Goal: Task Accomplishment & Management: Manage account settings

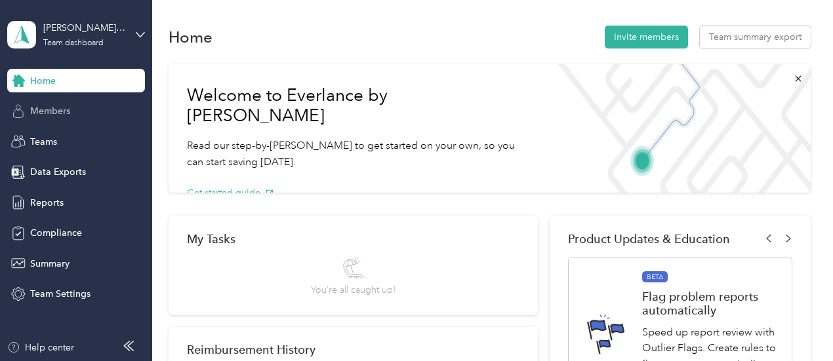
click at [89, 110] on div "Members" at bounding box center [76, 112] width 138 height 24
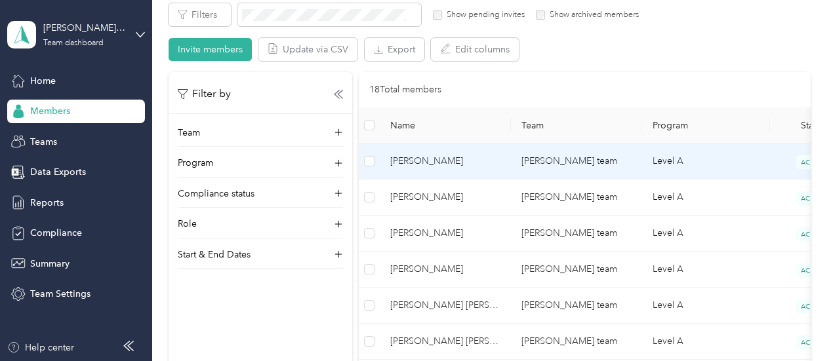
scroll to position [328, 0]
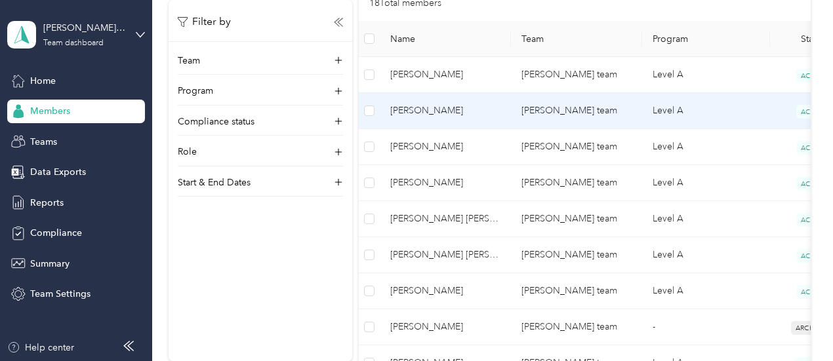
click at [411, 112] on span "[PERSON_NAME]" at bounding box center [445, 111] width 110 height 14
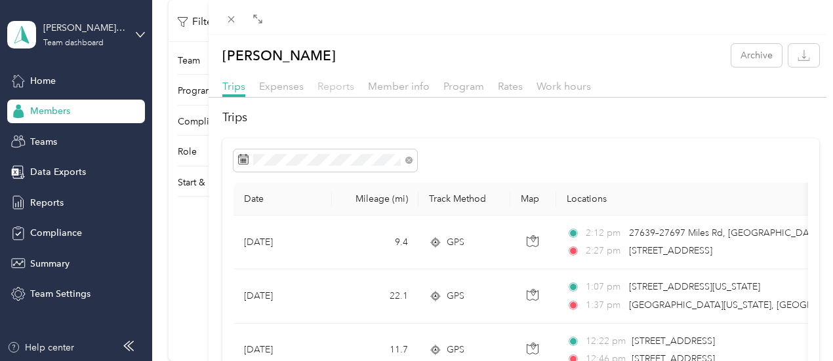
click at [354, 85] on span "Reports" at bounding box center [335, 86] width 37 height 12
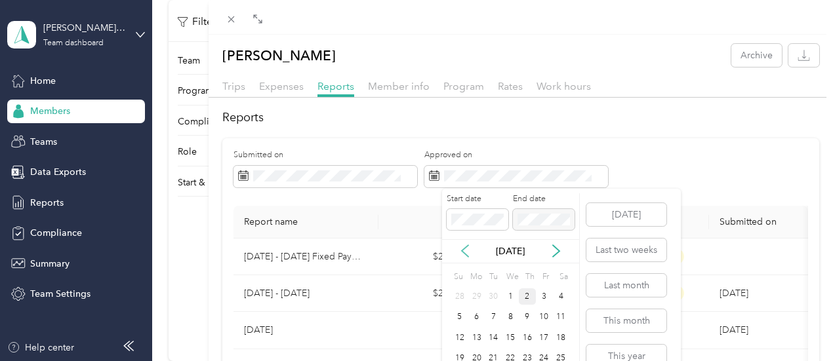
click at [466, 249] on icon at bounding box center [464, 251] width 13 height 13
click at [538, 301] on div "1" at bounding box center [544, 297] width 17 height 16
click at [558, 252] on icon at bounding box center [556, 252] width 7 height 12
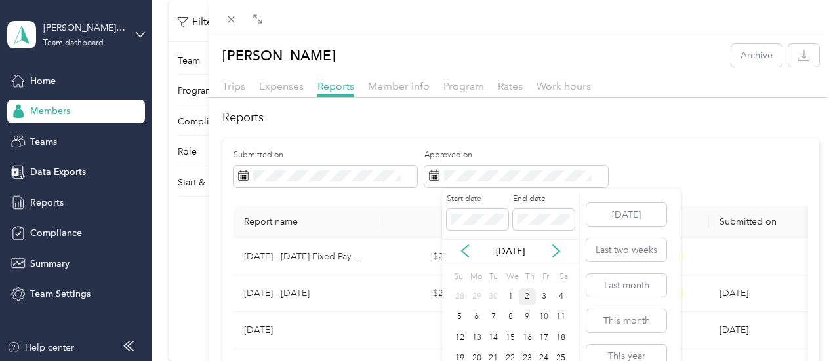
click at [530, 293] on div "2" at bounding box center [527, 297] width 17 height 16
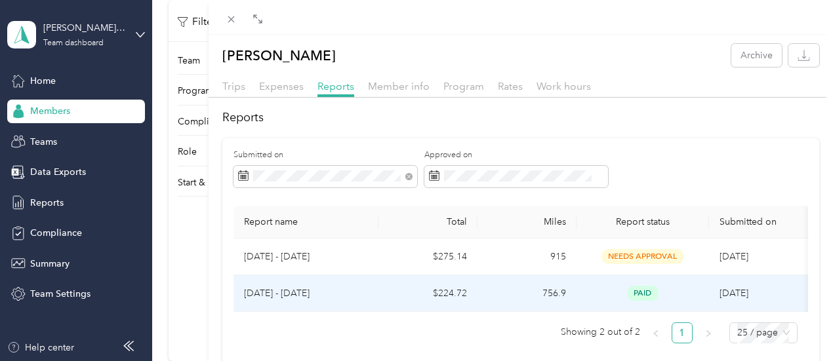
click at [378, 283] on td "[DATE] - [DATE]" at bounding box center [305, 293] width 145 height 37
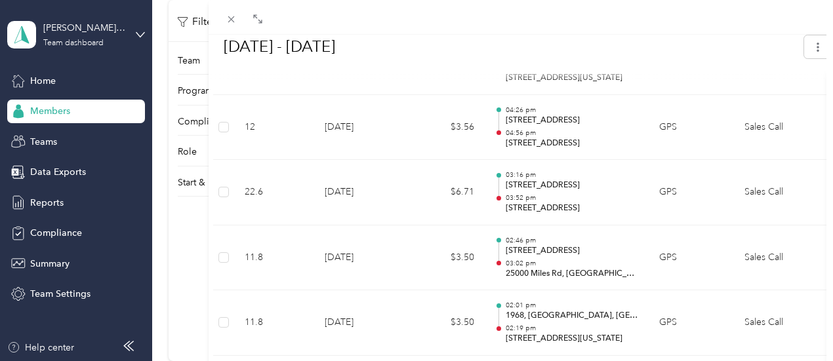
scroll to position [2815, 0]
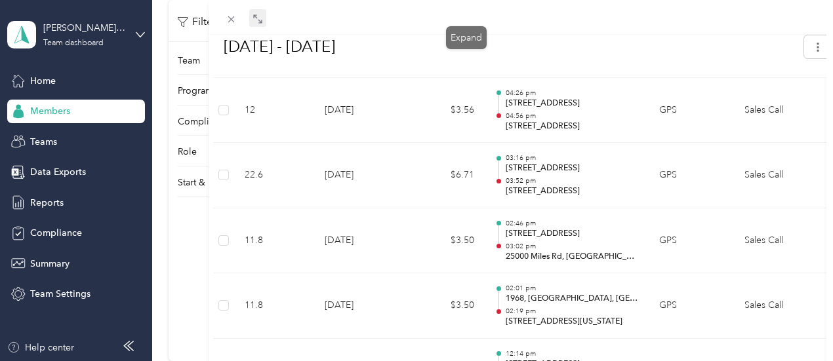
click at [266, 21] on span at bounding box center [257, 18] width 17 height 18
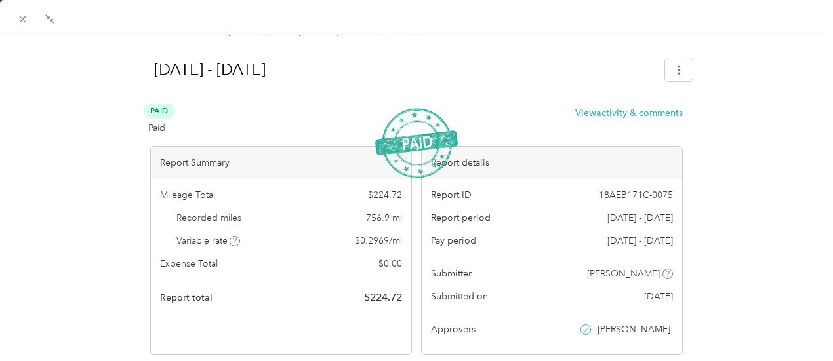
scroll to position [0, 0]
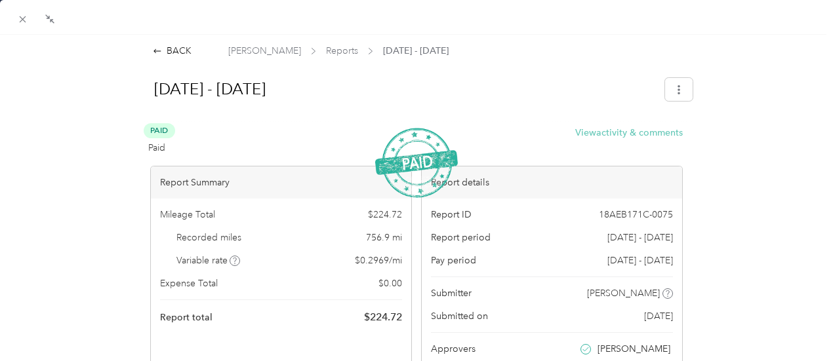
click at [644, 131] on button "View activity & comments" at bounding box center [629, 133] width 108 height 14
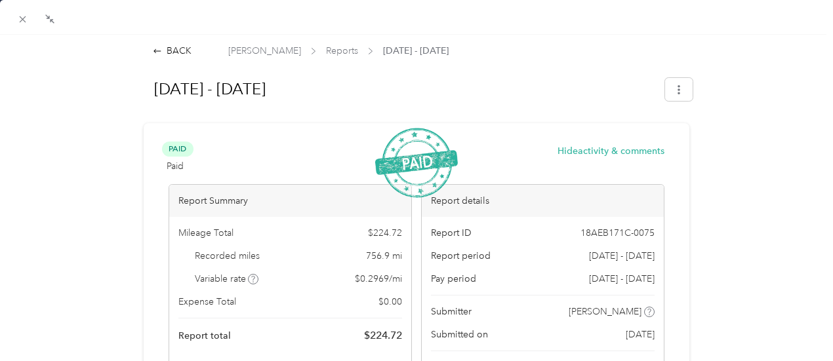
click at [679, 94] on button "button" at bounding box center [679, 89] width 28 height 23
click at [20, 30] on div at bounding box center [416, 17] width 833 height 35
click at [22, 22] on icon at bounding box center [22, 19] width 11 height 11
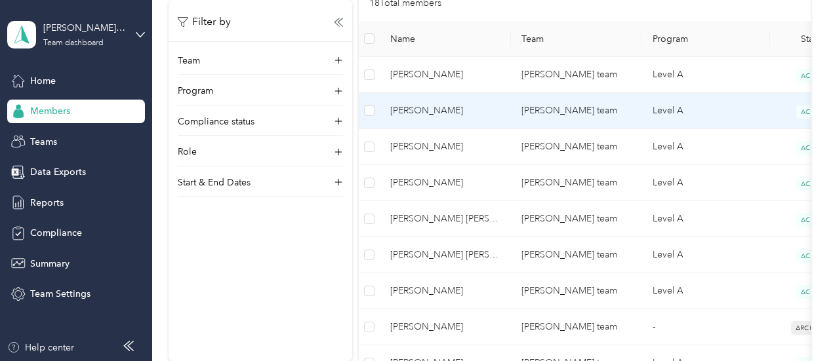
click at [424, 110] on span "[PERSON_NAME]" at bounding box center [445, 111] width 110 height 14
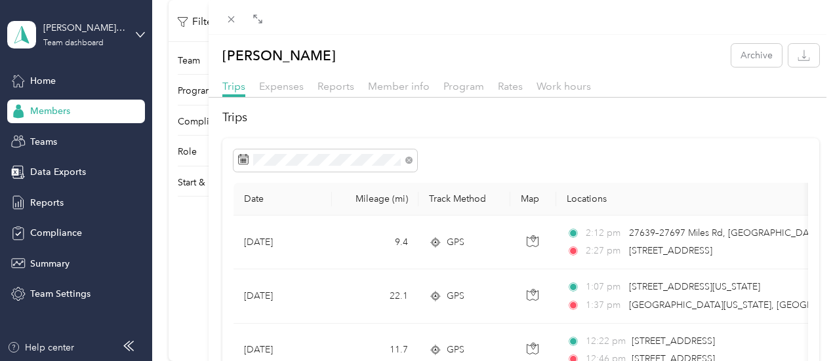
click at [476, 14] on div at bounding box center [521, 17] width 625 height 35
click at [263, 18] on icon at bounding box center [258, 19] width 10 height 10
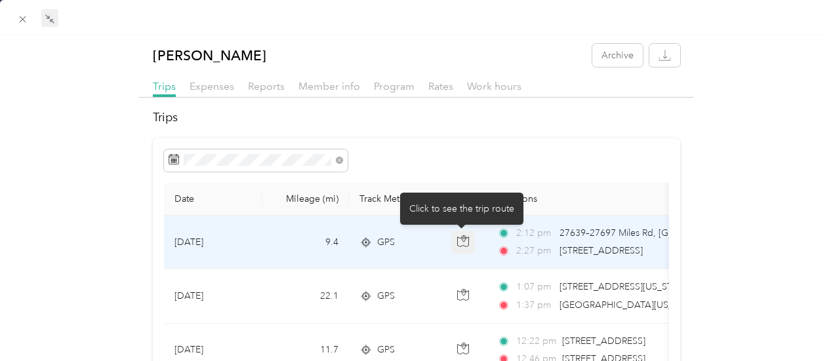
click at [466, 242] on icon "button" at bounding box center [463, 241] width 12 height 12
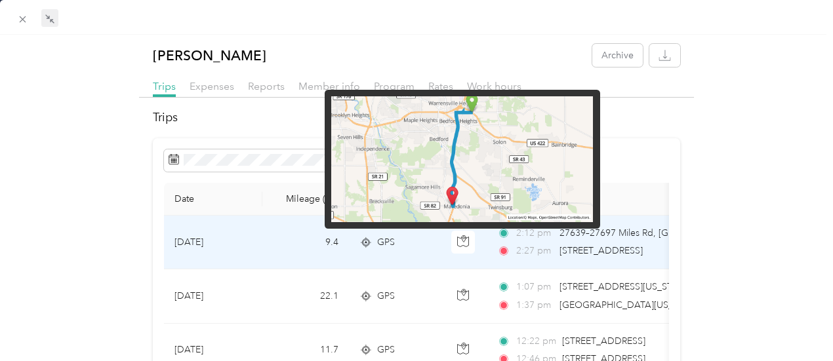
click at [487, 170] on img at bounding box center [462, 159] width 262 height 126
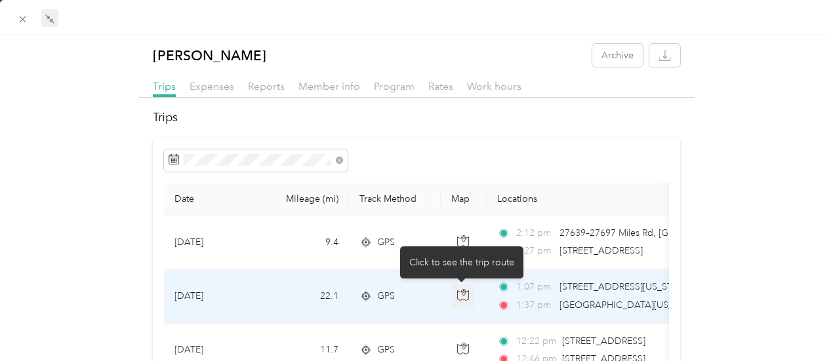
click at [466, 289] on icon "button" at bounding box center [463, 295] width 12 height 12
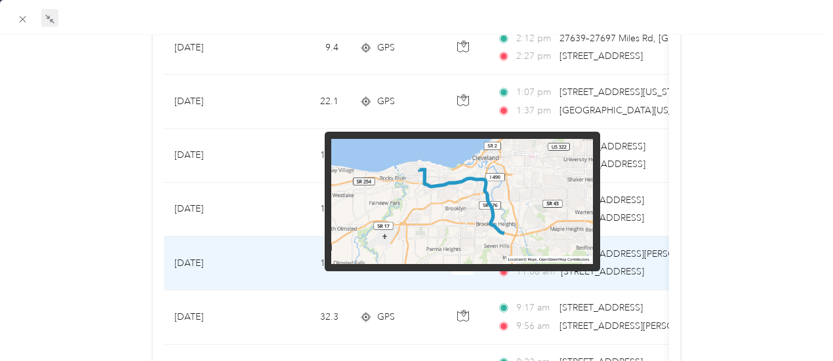
scroll to position [197, 0]
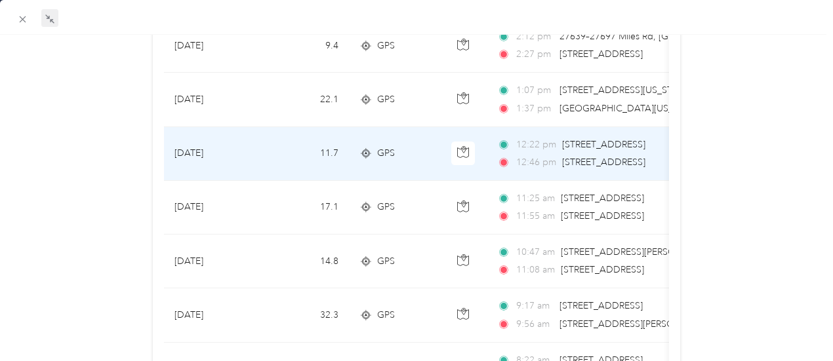
click at [632, 148] on span "[STREET_ADDRESS]" at bounding box center [603, 144] width 83 height 11
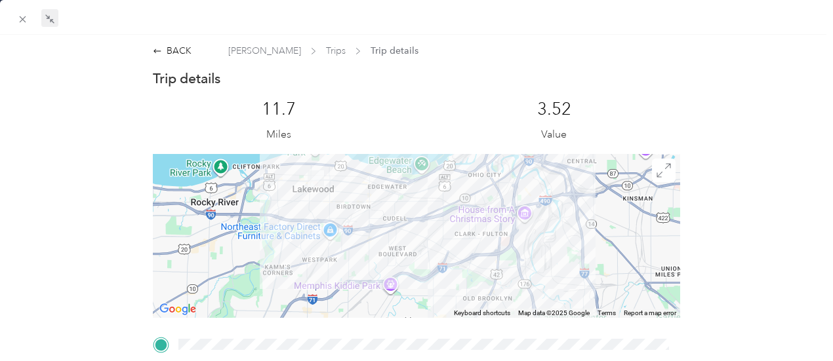
drag, startPoint x: 520, startPoint y: 258, endPoint x: 573, endPoint y: 264, distance: 52.9
click at [573, 264] on div at bounding box center [417, 236] width 528 height 164
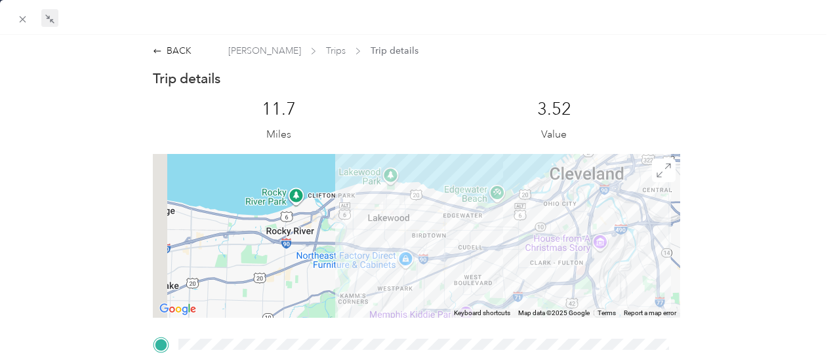
drag, startPoint x: 426, startPoint y: 216, endPoint x: 493, endPoint y: 247, distance: 74.0
click at [506, 250] on div at bounding box center [417, 236] width 528 height 164
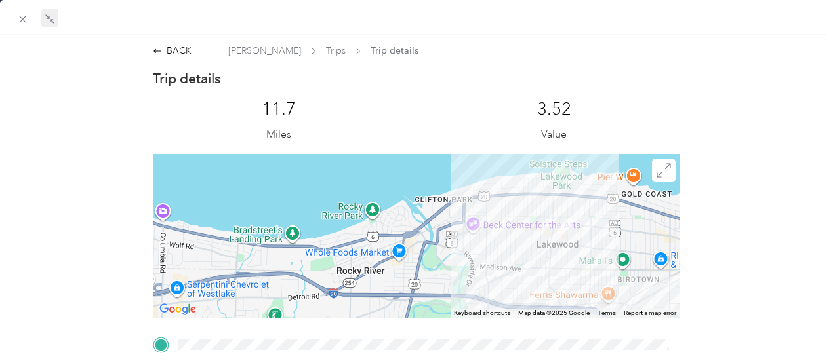
drag, startPoint x: 401, startPoint y: 230, endPoint x: 605, endPoint y: 229, distance: 204.0
click at [605, 229] on div at bounding box center [417, 236] width 528 height 164
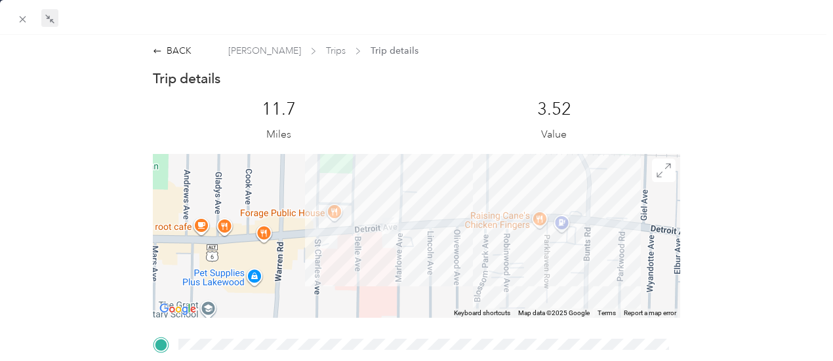
drag, startPoint x: 459, startPoint y: 240, endPoint x: 547, endPoint y: 240, distance: 87.9
click at [547, 240] on div at bounding box center [417, 236] width 528 height 164
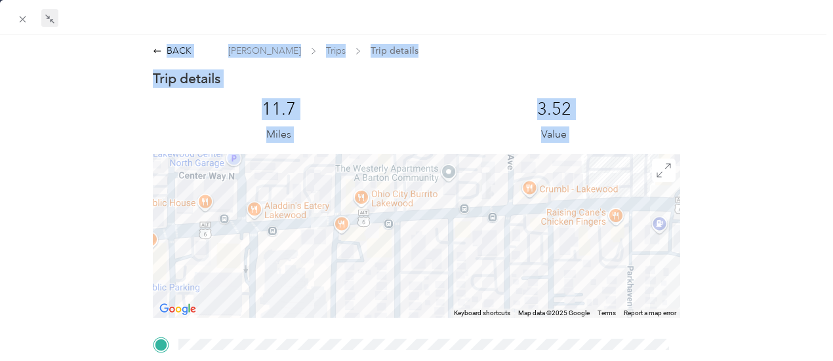
drag, startPoint x: 418, startPoint y: 218, endPoint x: 517, endPoint y: 218, distance: 98.4
click at [517, 218] on div "BACK [PERSON_NAME] Trips Trip details Trip details This trip cannot be edited b…" at bounding box center [416, 180] width 833 height 361
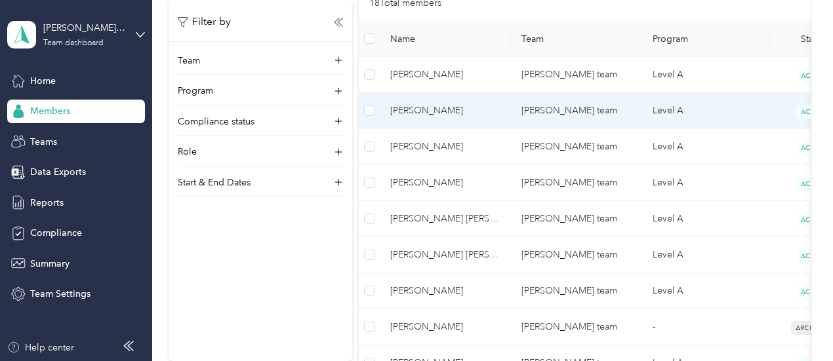
click at [404, 113] on span "[PERSON_NAME]" at bounding box center [445, 111] width 110 height 14
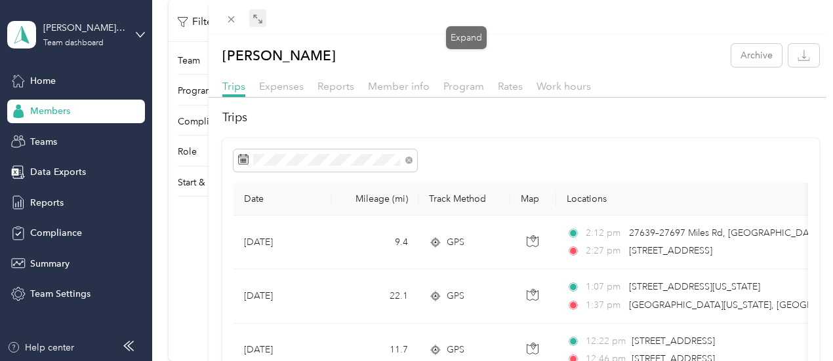
click at [262, 22] on icon at bounding box center [260, 21] width 4 height 4
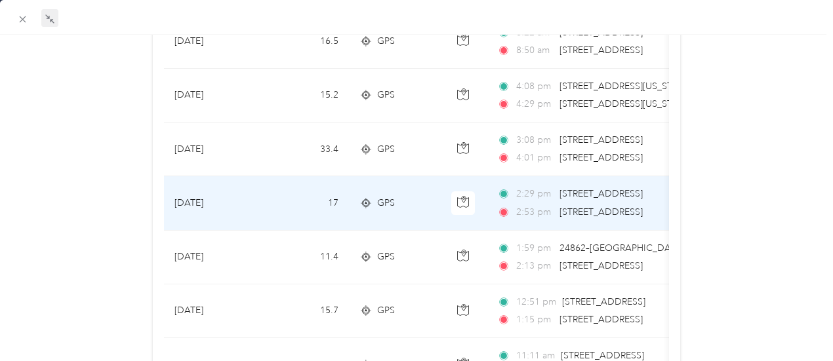
scroll to position [394, 0]
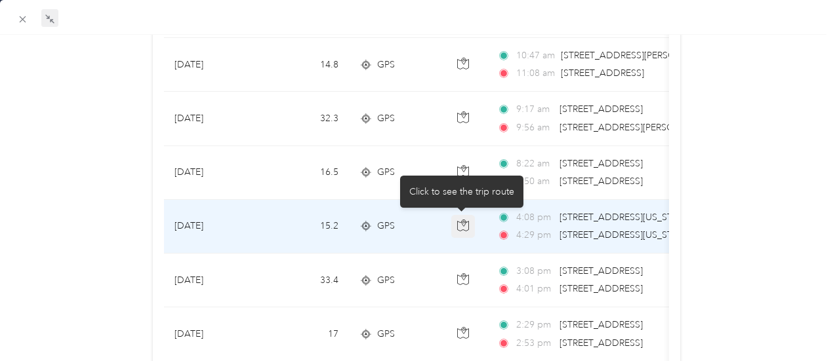
click at [459, 220] on icon "button" at bounding box center [463, 226] width 12 height 12
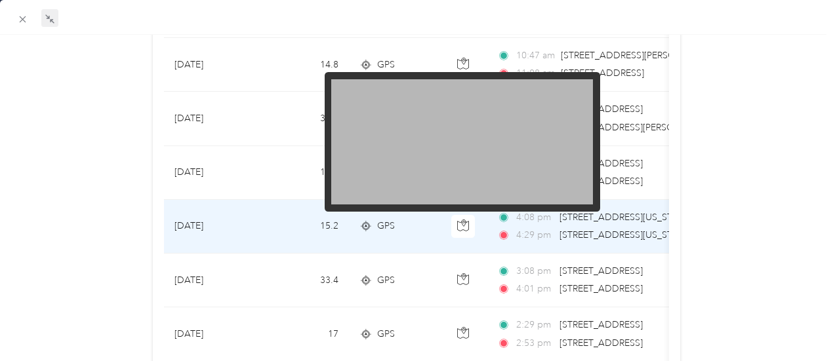
click at [473, 159] on img at bounding box center [462, 142] width 262 height 126
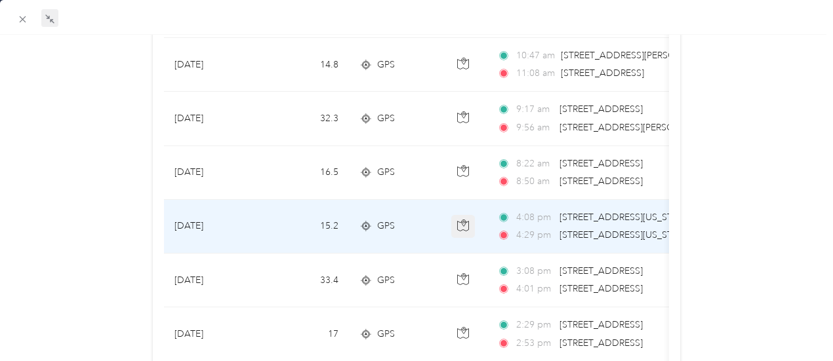
click at [466, 223] on icon "button" at bounding box center [463, 226] width 12 height 12
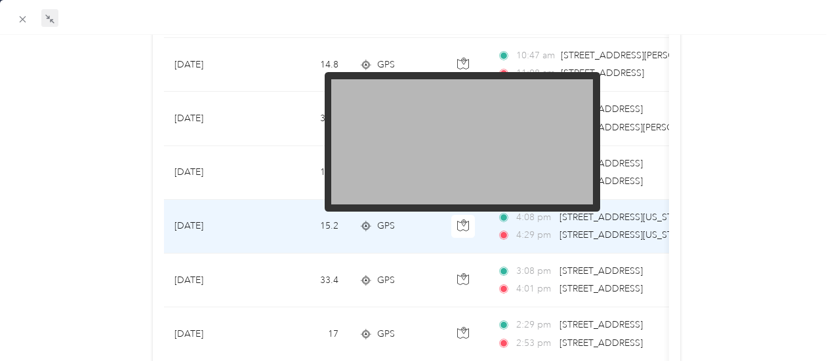
click at [463, 128] on img at bounding box center [462, 142] width 262 height 126
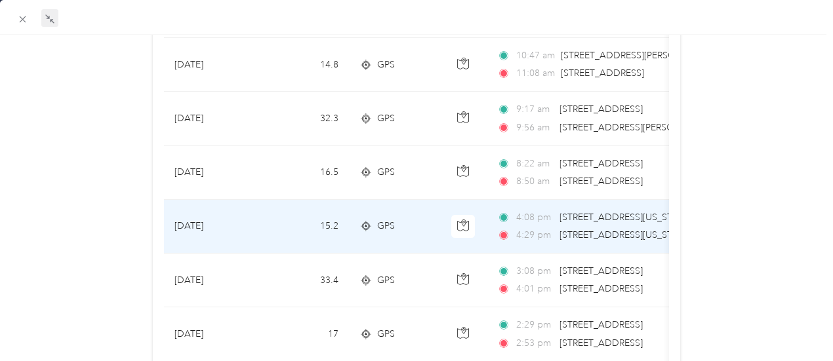
click at [531, 222] on span "4:08 pm" at bounding box center [534, 218] width 37 height 14
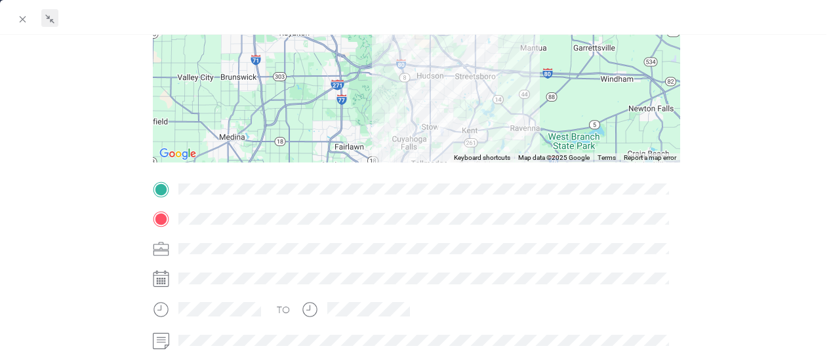
scroll to position [24, 0]
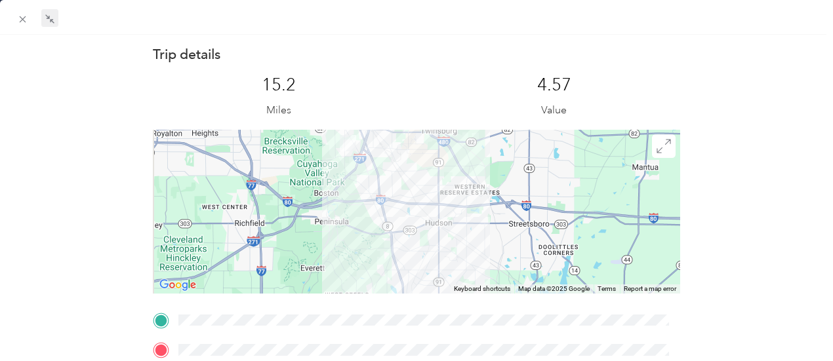
drag, startPoint x: 462, startPoint y: 209, endPoint x: 531, endPoint y: 203, distance: 69.8
click at [531, 203] on div at bounding box center [417, 212] width 528 height 164
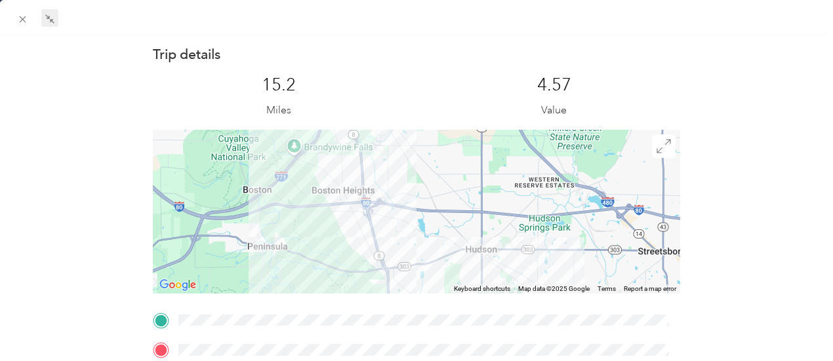
drag, startPoint x: 453, startPoint y: 197, endPoint x: 580, endPoint y: 204, distance: 126.8
click at [580, 204] on div at bounding box center [417, 212] width 528 height 164
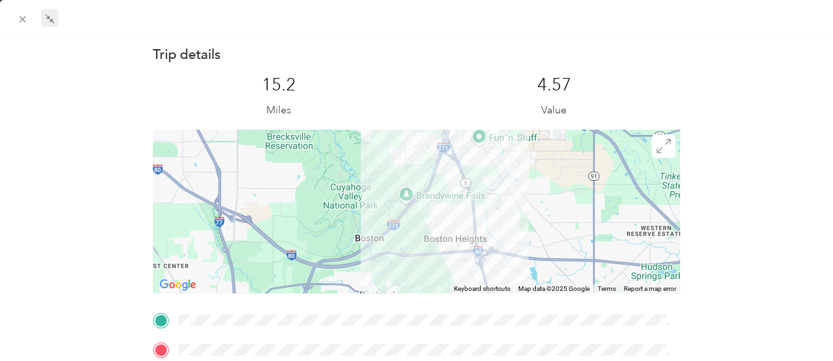
drag, startPoint x: 442, startPoint y: 199, endPoint x: 551, endPoint y: 247, distance: 119.2
click at [551, 247] on div at bounding box center [417, 212] width 528 height 164
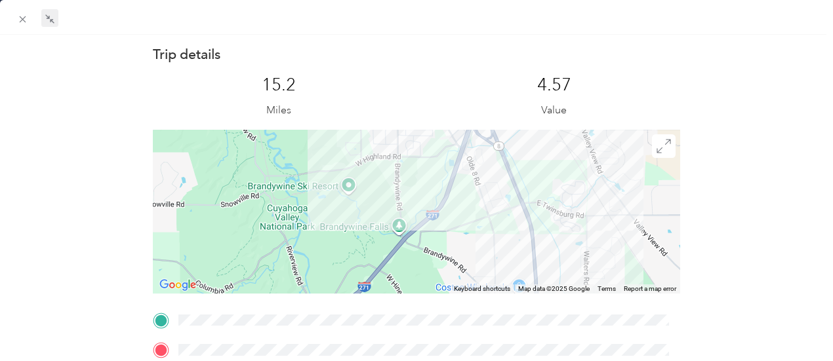
drag, startPoint x: 494, startPoint y: 192, endPoint x: 618, endPoint y: 241, distance: 133.1
click at [618, 241] on div at bounding box center [417, 212] width 528 height 164
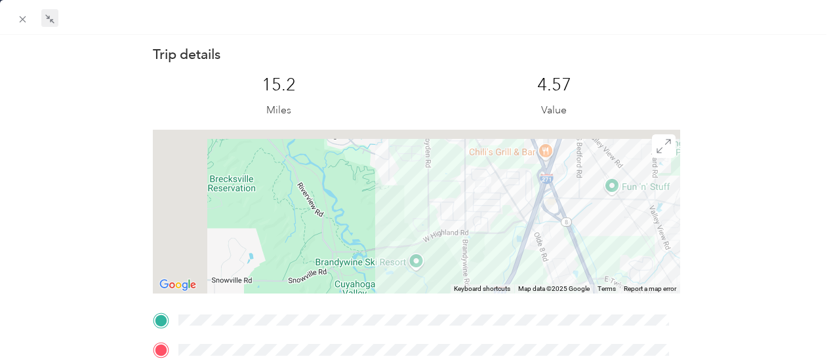
drag, startPoint x: 537, startPoint y: 187, endPoint x: 601, endPoint y: 264, distance: 100.2
click at [601, 264] on div at bounding box center [417, 212] width 528 height 164
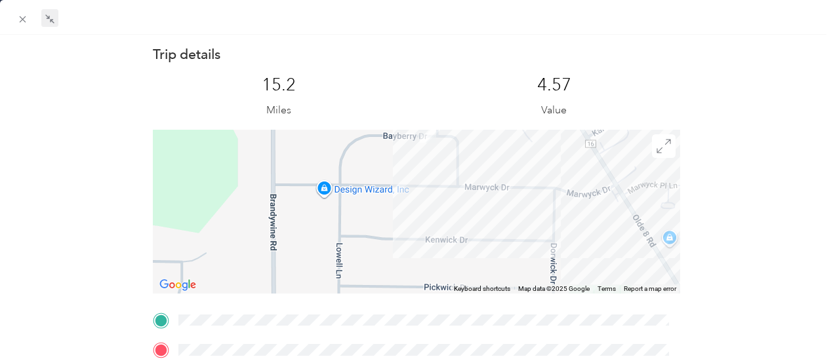
drag, startPoint x: 485, startPoint y: 210, endPoint x: 609, endPoint y: 250, distance: 130.3
click at [607, 251] on div at bounding box center [417, 212] width 528 height 164
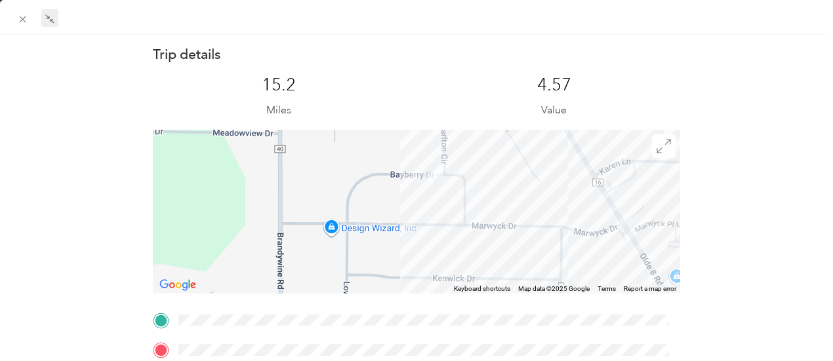
drag, startPoint x: 530, startPoint y: 191, endPoint x: 537, endPoint y: 228, distance: 38.1
click at [537, 228] on div at bounding box center [417, 212] width 528 height 164
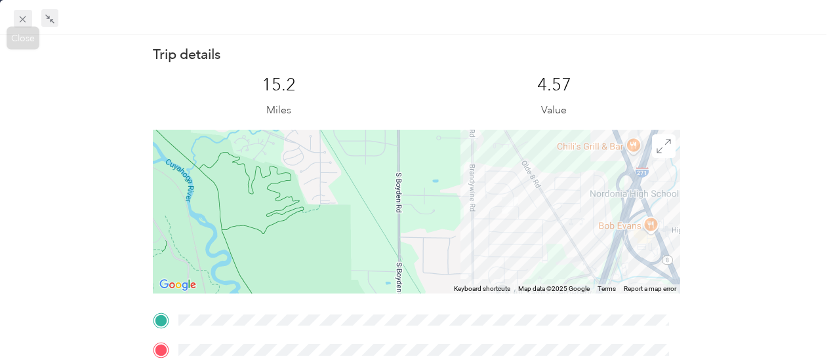
click at [18, 22] on icon at bounding box center [22, 19] width 11 height 11
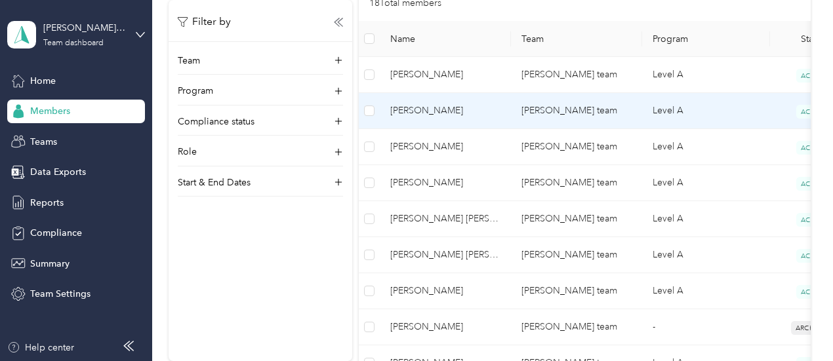
click at [445, 108] on span "[PERSON_NAME]" at bounding box center [445, 111] width 110 height 14
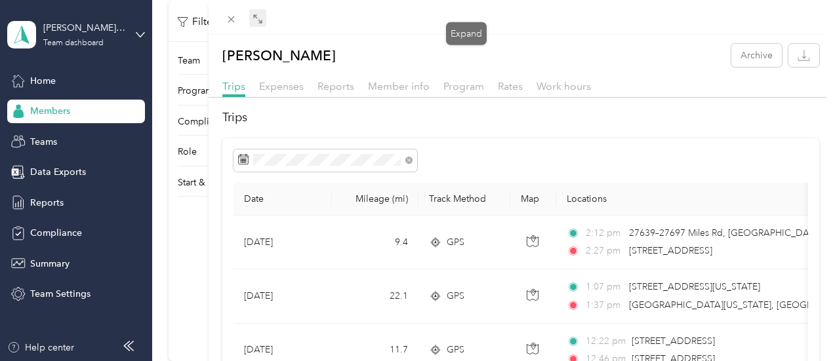
click at [266, 25] on span at bounding box center [257, 18] width 17 height 18
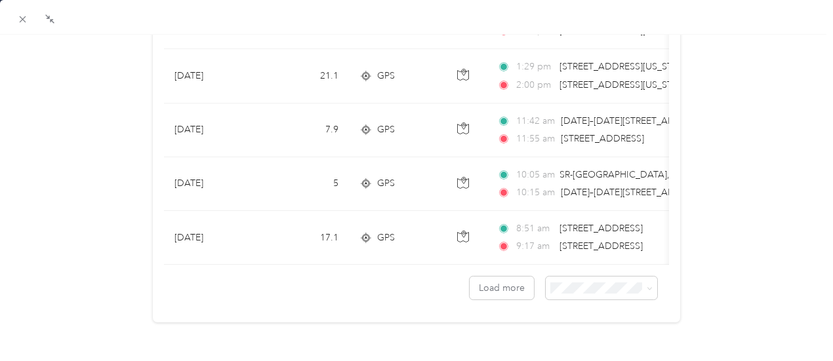
scroll to position [1313, 0]
